Goal: Entertainment & Leisure: Browse casually

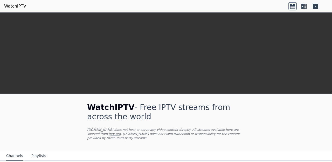
scroll to position [121, 0]
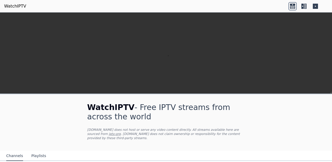
scroll to position [56, 0]
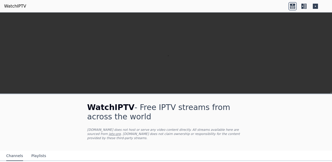
scroll to position [102, 0]
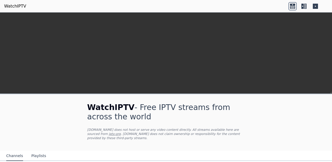
click at [98, 150] on nav "Channels Playlists" at bounding box center [166, 155] width 332 height 10
